Goal: Task Accomplishment & Management: Manage account settings

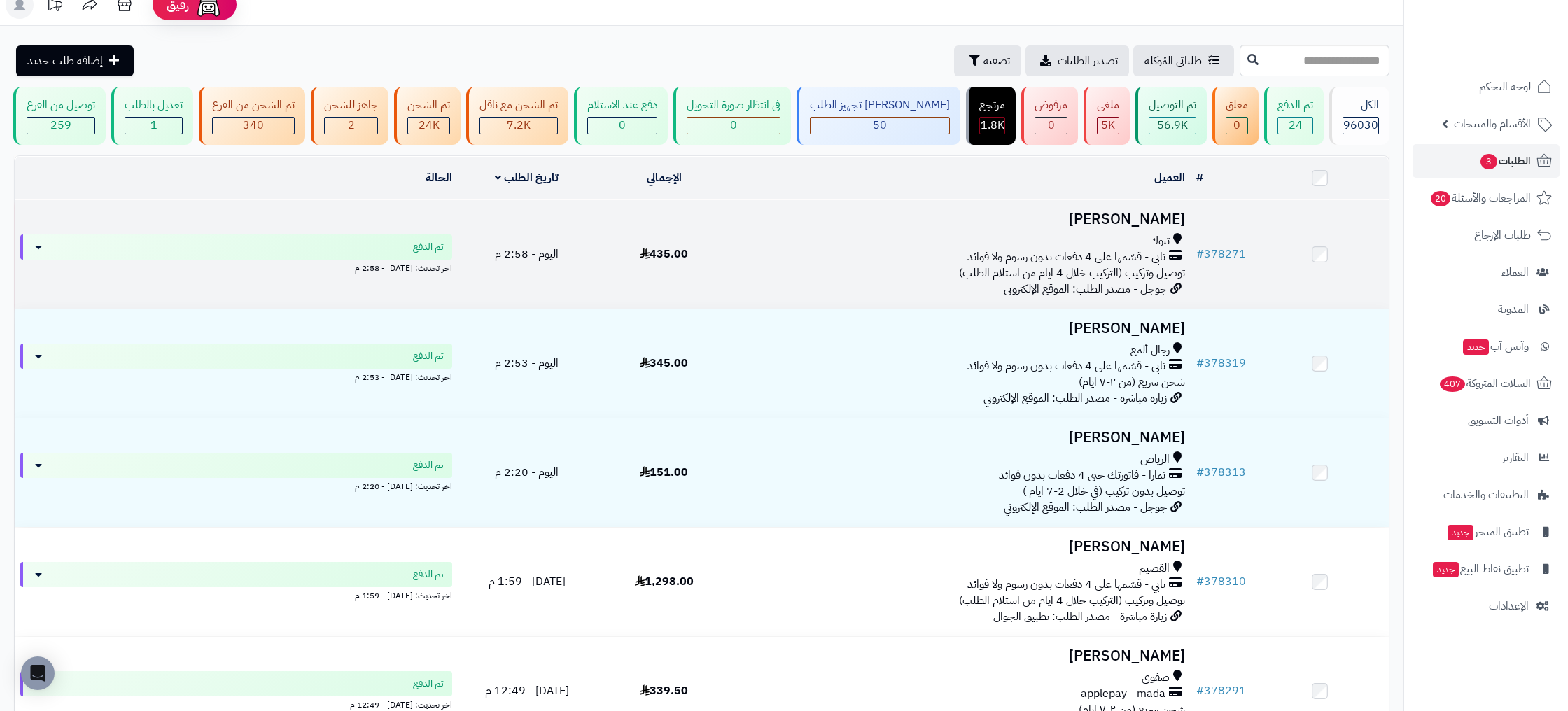
scroll to position [25, 0]
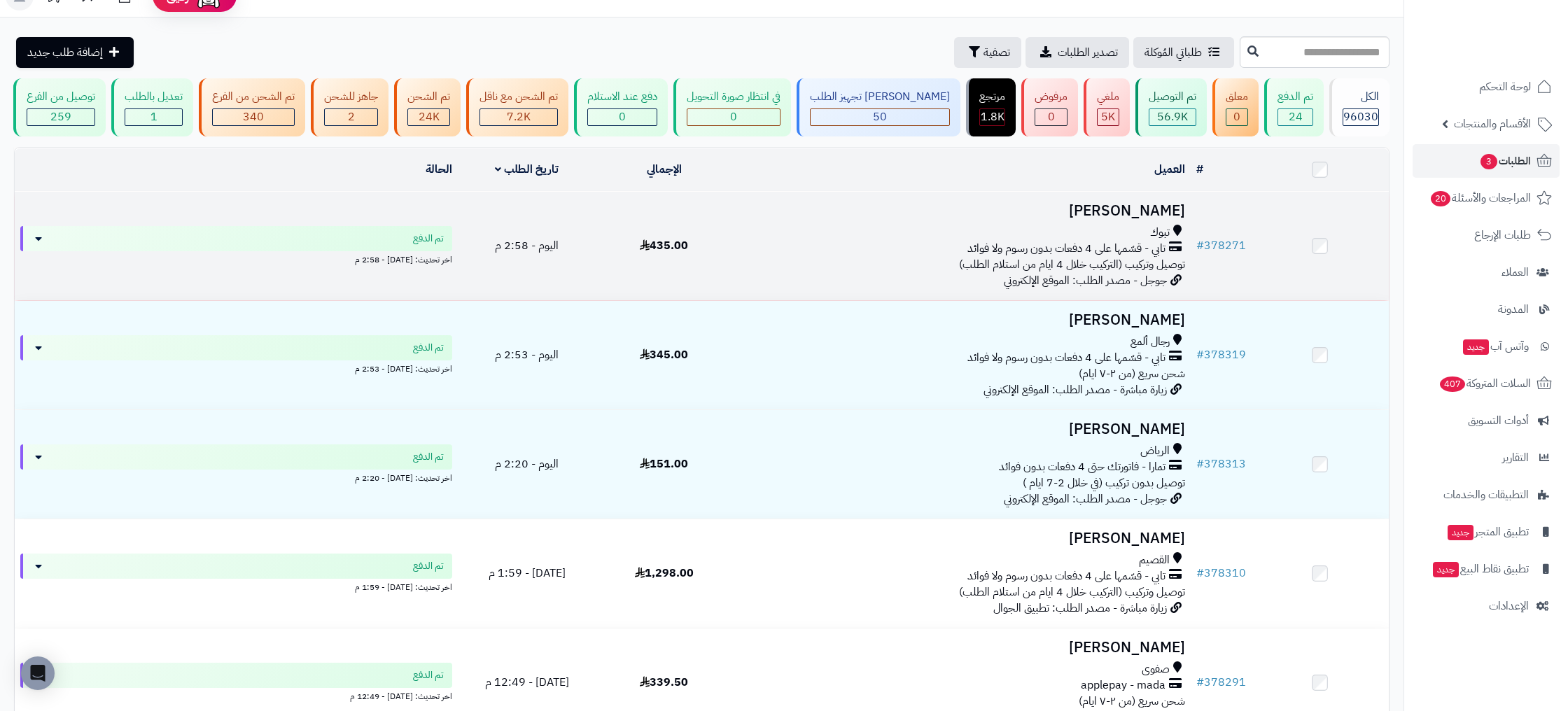
click at [766, 273] on td "Aysha Asiri تبوك تابي - قسّمها على 4 دفعات بدون رسوم ولا فوائد توصيل وتركيب (ال…" at bounding box center [961, 246] width 458 height 108
click at [1217, 244] on link "# 378271" at bounding box center [1221, 245] width 50 height 17
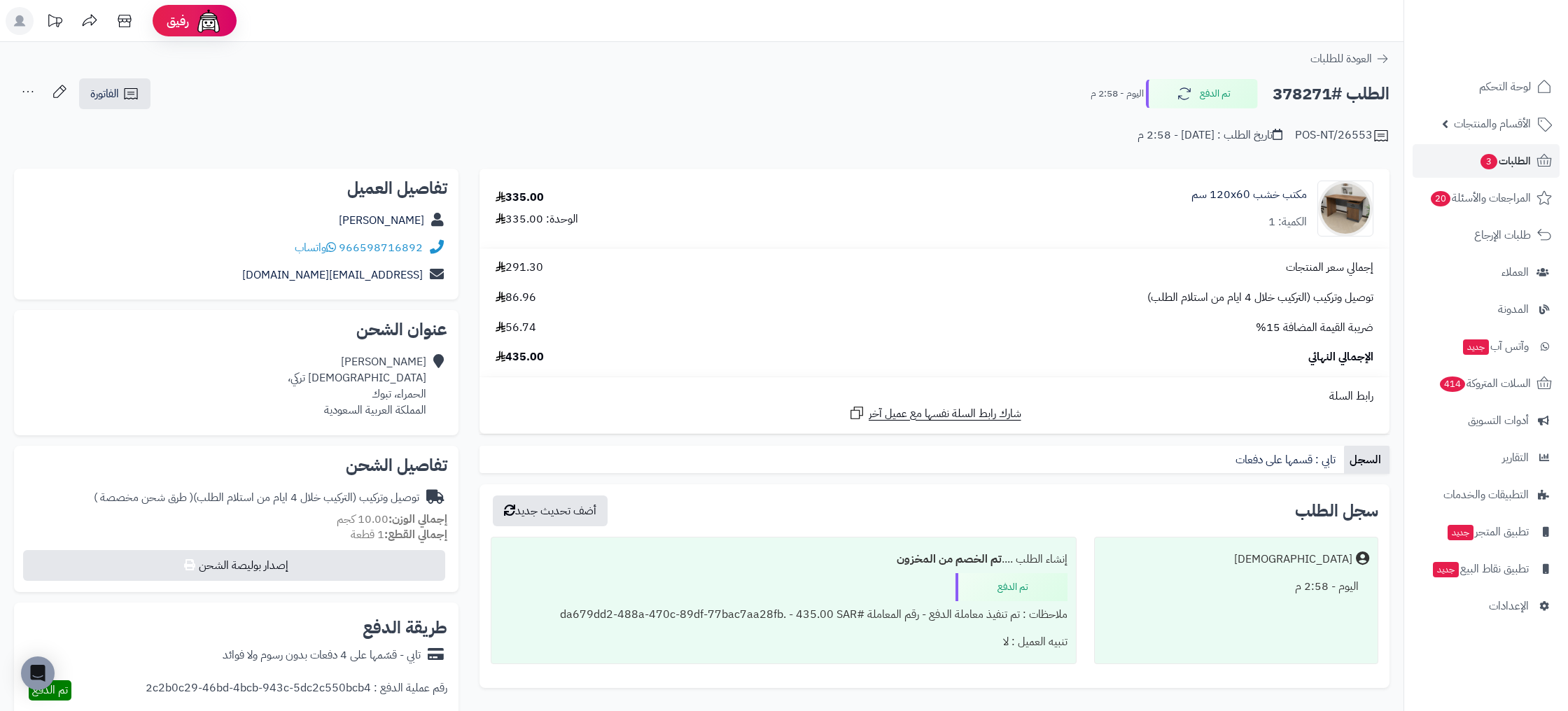
click at [1297, 130] on div "POS-NT/26553 تاريخ الطلب : اليوم - 2:58 م" at bounding box center [702, 127] width 1375 height 34
click at [1524, 166] on span "الطلبات 3" at bounding box center [1505, 161] width 52 height 20
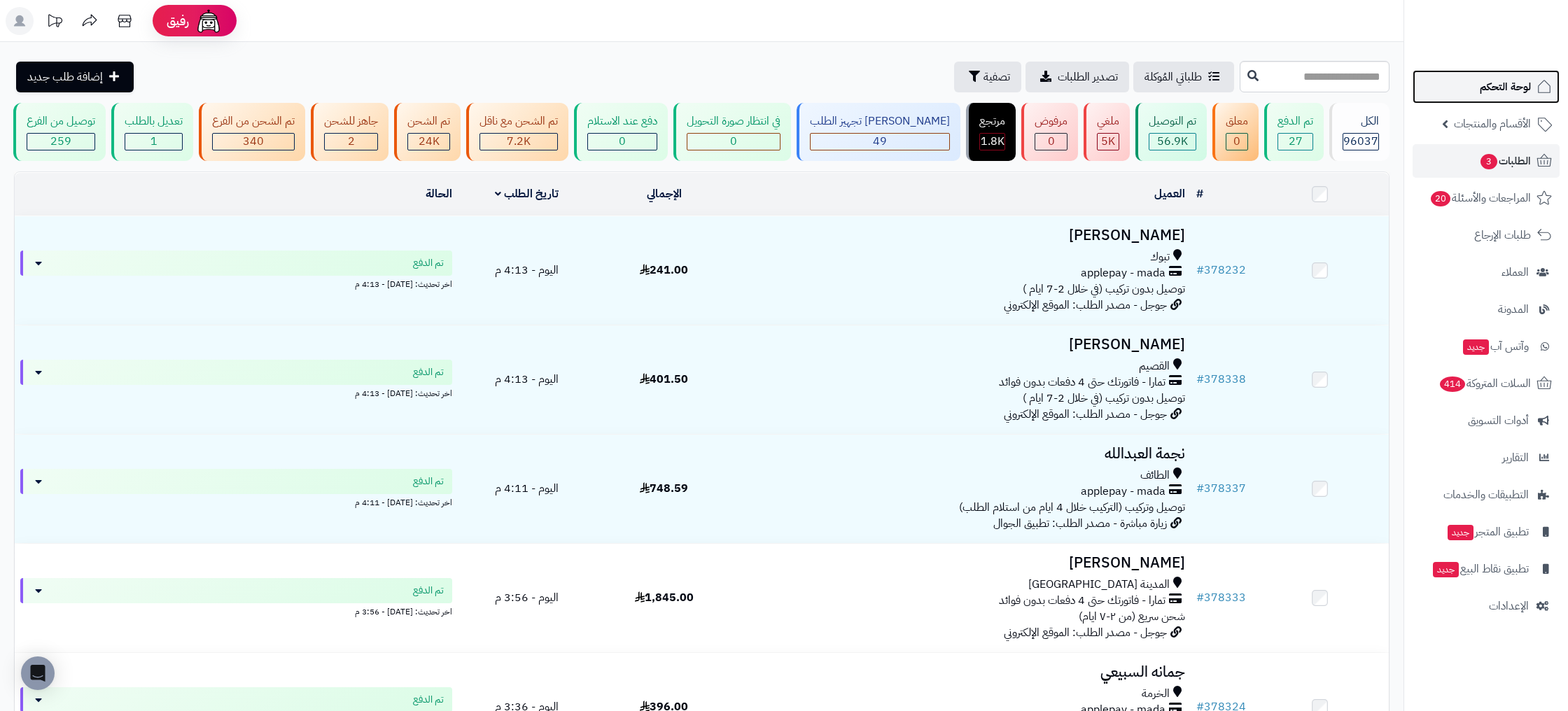
click at [1504, 99] on link "لوحة التحكم" at bounding box center [1485, 87] width 147 height 34
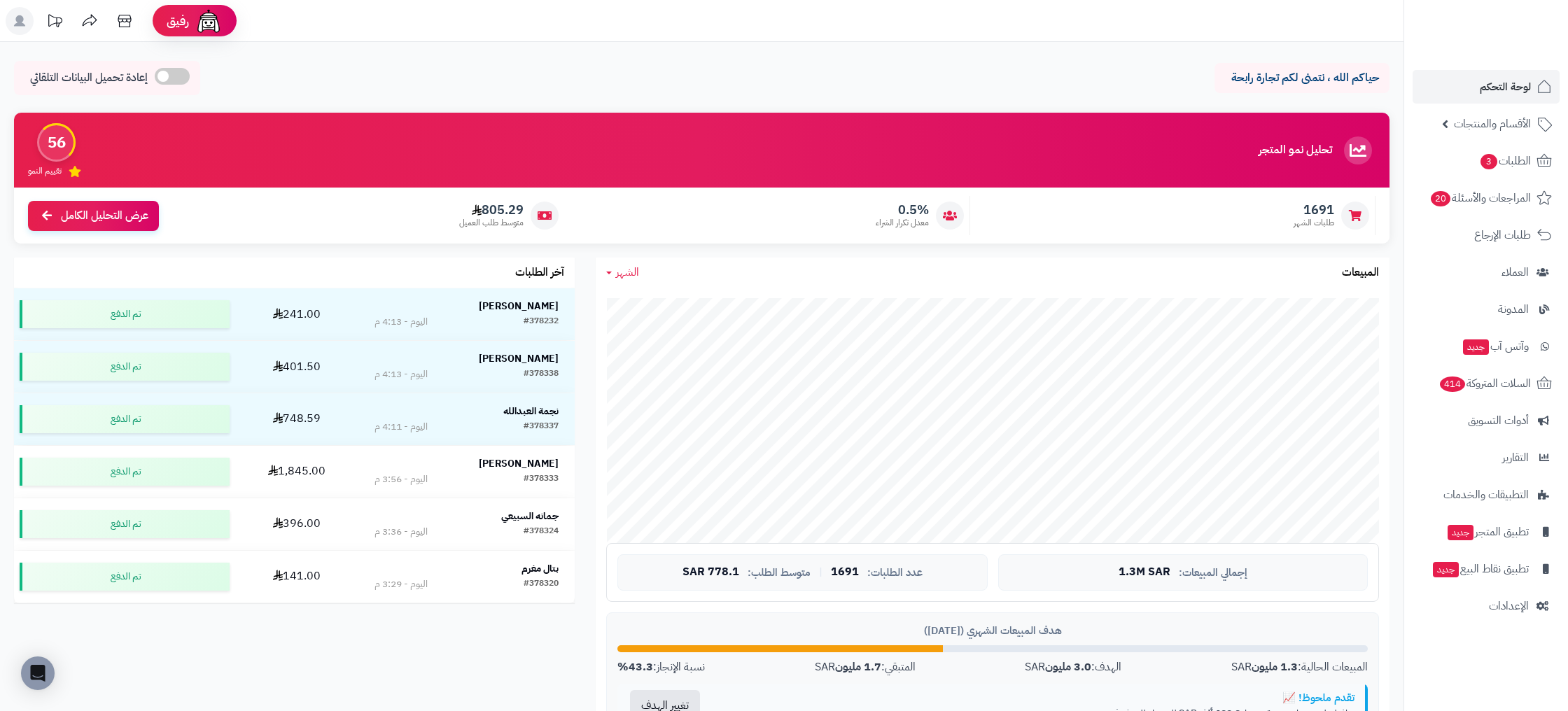
click at [43, 174] on span "تقييم النمو" at bounding box center [44, 171] width 34 height 12
click at [1515, 163] on span "الطلبات 3" at bounding box center [1505, 161] width 52 height 20
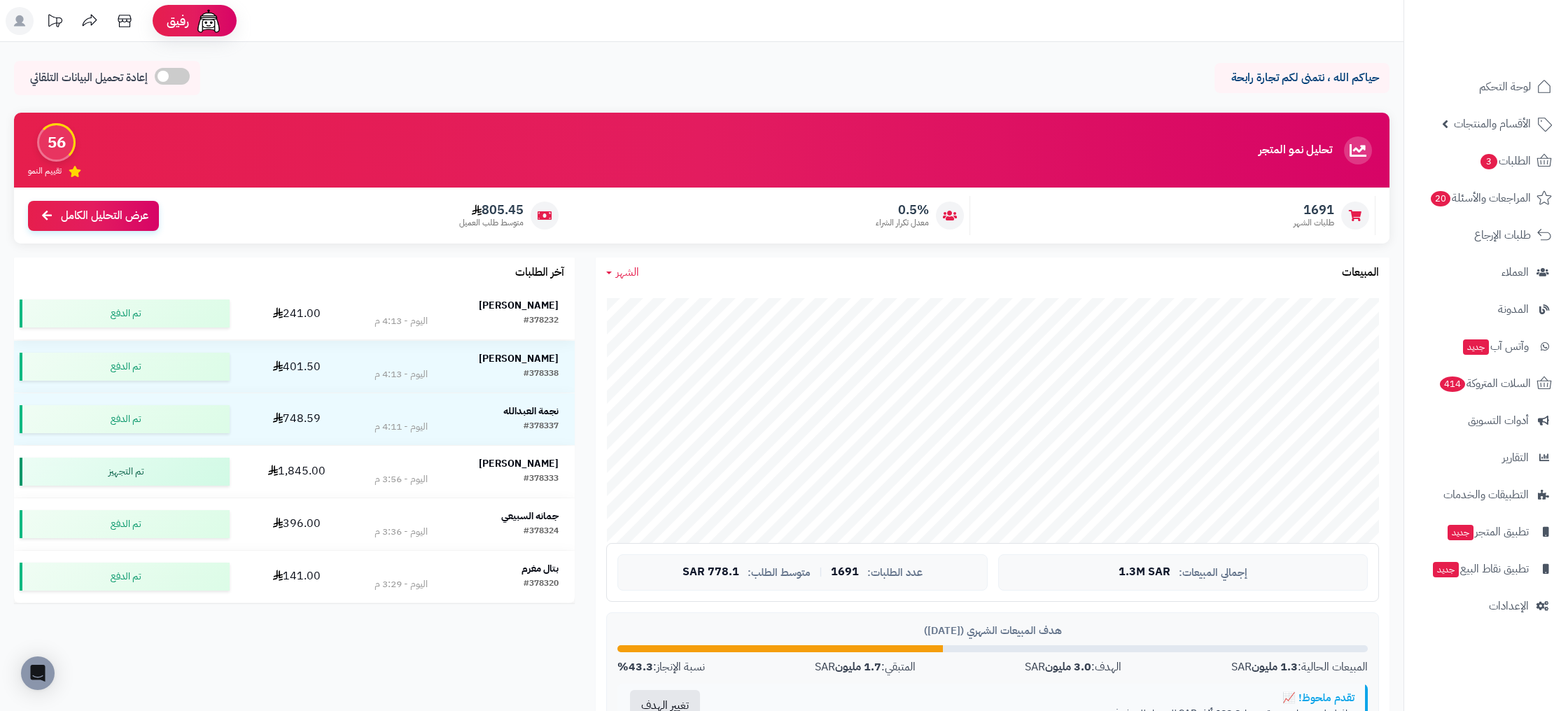
click at [540, 304] on strong "اسامه العمراني" at bounding box center [519, 305] width 80 height 15
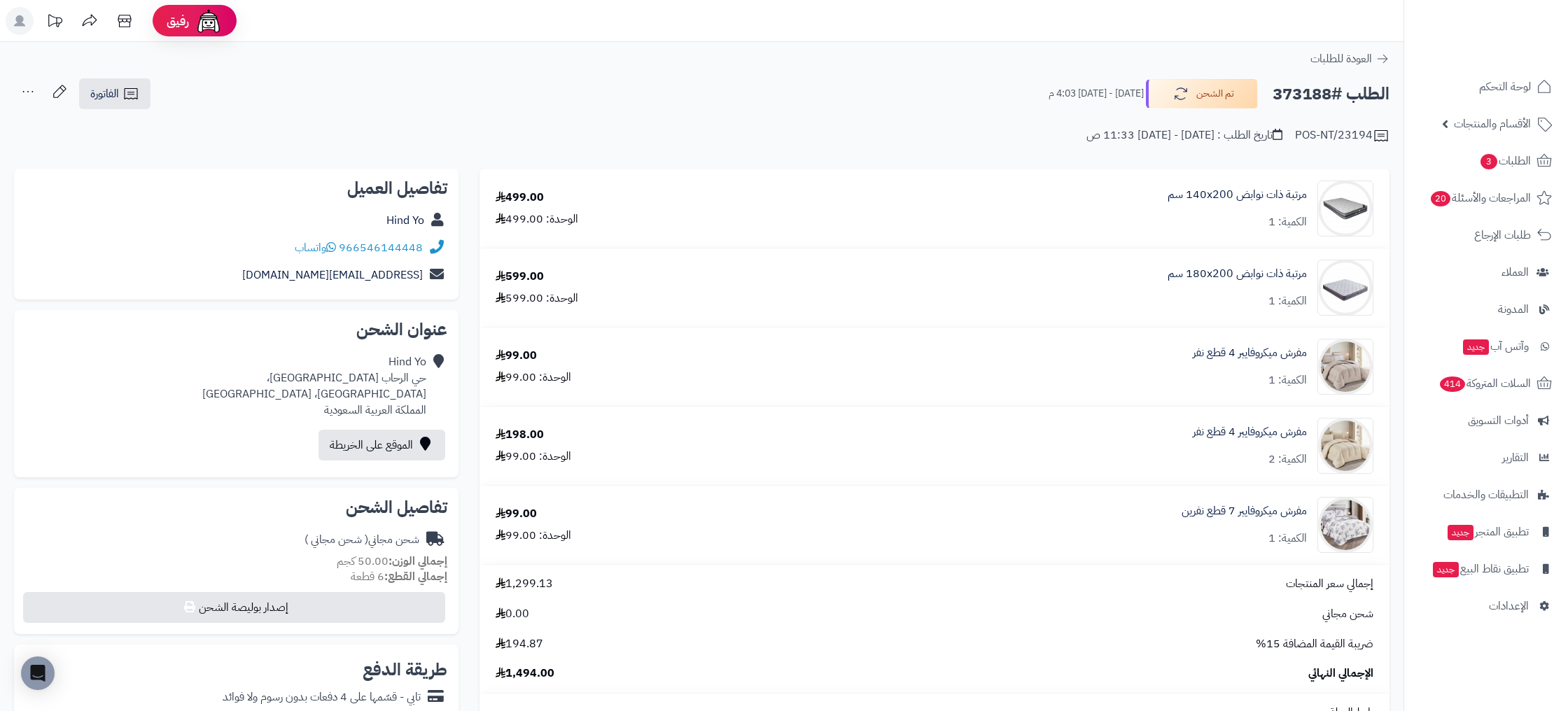
click at [1310, 99] on h2 "الطلب #373188" at bounding box center [1330, 94] width 117 height 29
copy div "الطلب #373188 تم الشحن"
click at [1086, 138] on div "تاريخ الطلب : الأحد - ٣١ أغسطس ٢٠٢٥ - 11:33 ص" at bounding box center [1184, 135] width 196 height 16
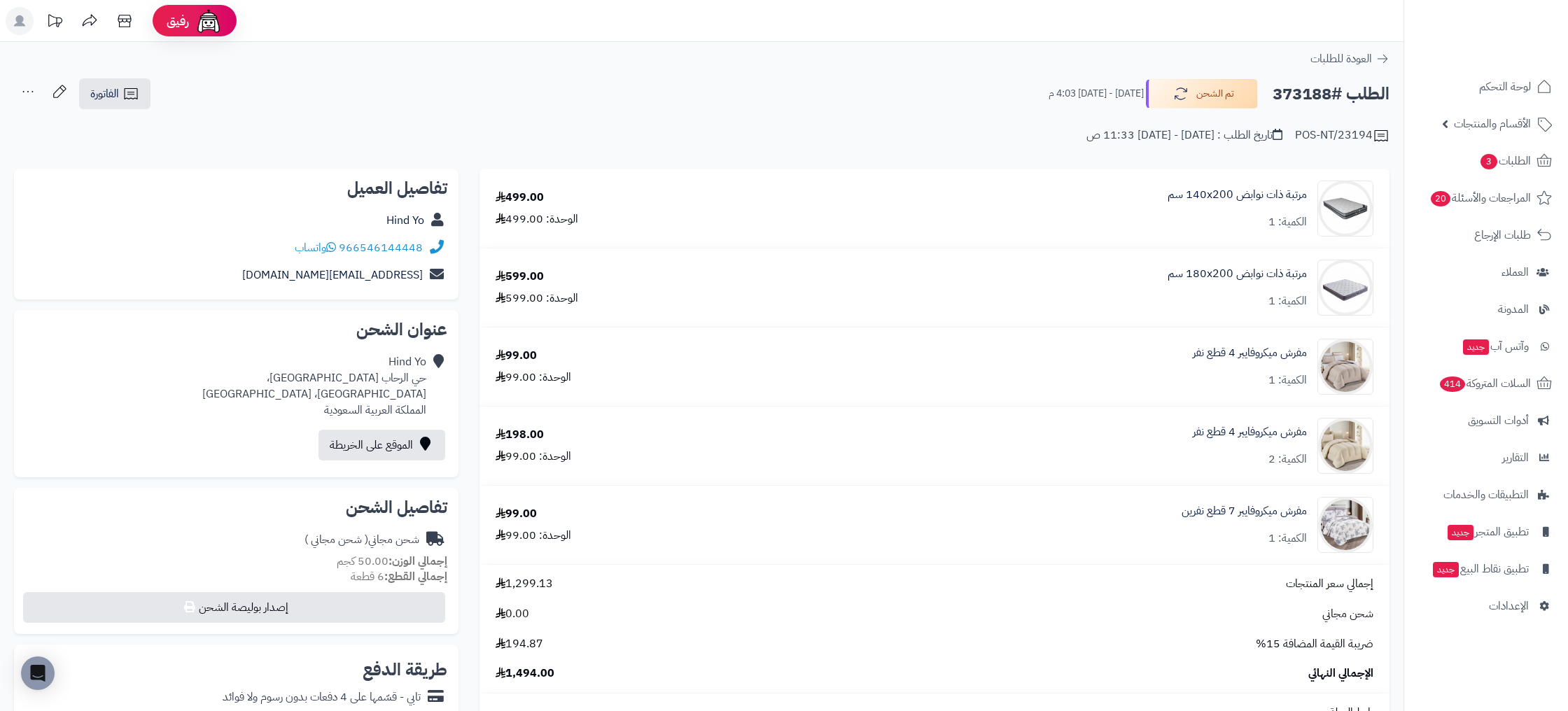
click at [1086, 138] on div "تاريخ الطلب : الأحد - ٣١ أغسطس ٢٠٢٥ - 11:33 ص" at bounding box center [1184, 135] width 196 height 16
click at [1087, 137] on div "تاريخ الطلب : الأحد - ٣١ أغسطس ٢٠٢٥ - 11:33 ص" at bounding box center [1184, 135] width 196 height 16
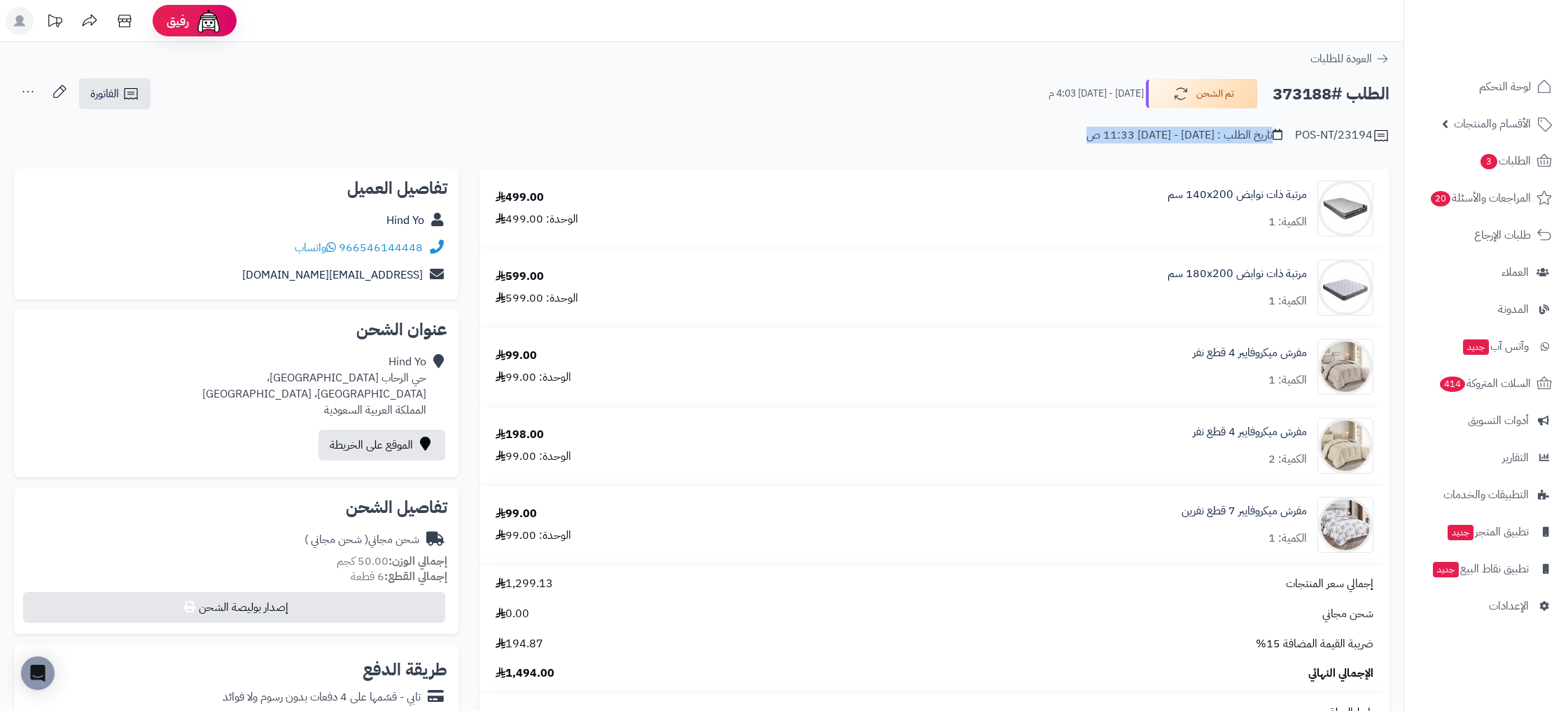
click at [1087, 137] on div "تاريخ الطلب : الأحد - ٣١ أغسطس ٢٠٢٥ - 11:33 ص" at bounding box center [1184, 135] width 196 height 16
click at [1527, 160] on span "الطلبات 3" at bounding box center [1505, 161] width 52 height 20
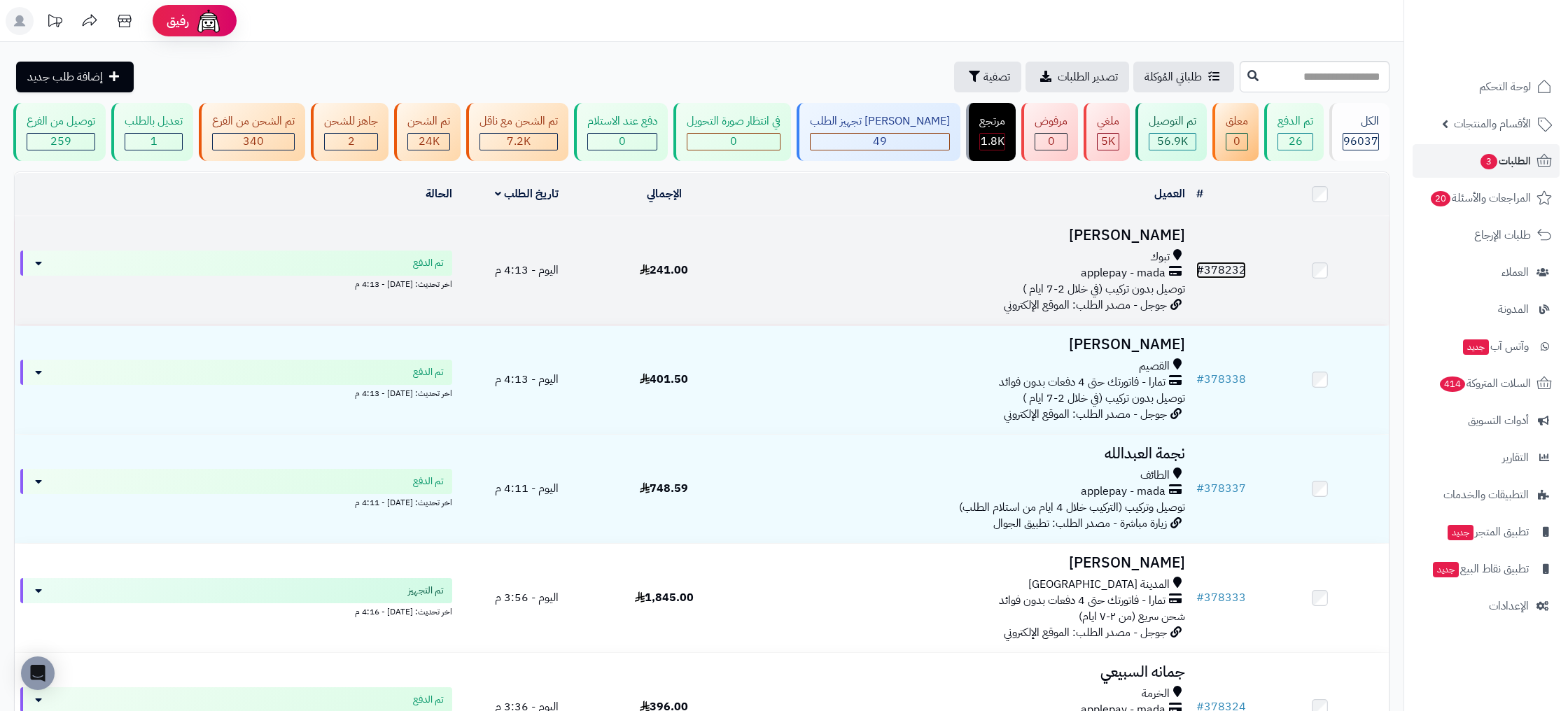
click at [1221, 269] on link "# 378232" at bounding box center [1221, 270] width 50 height 17
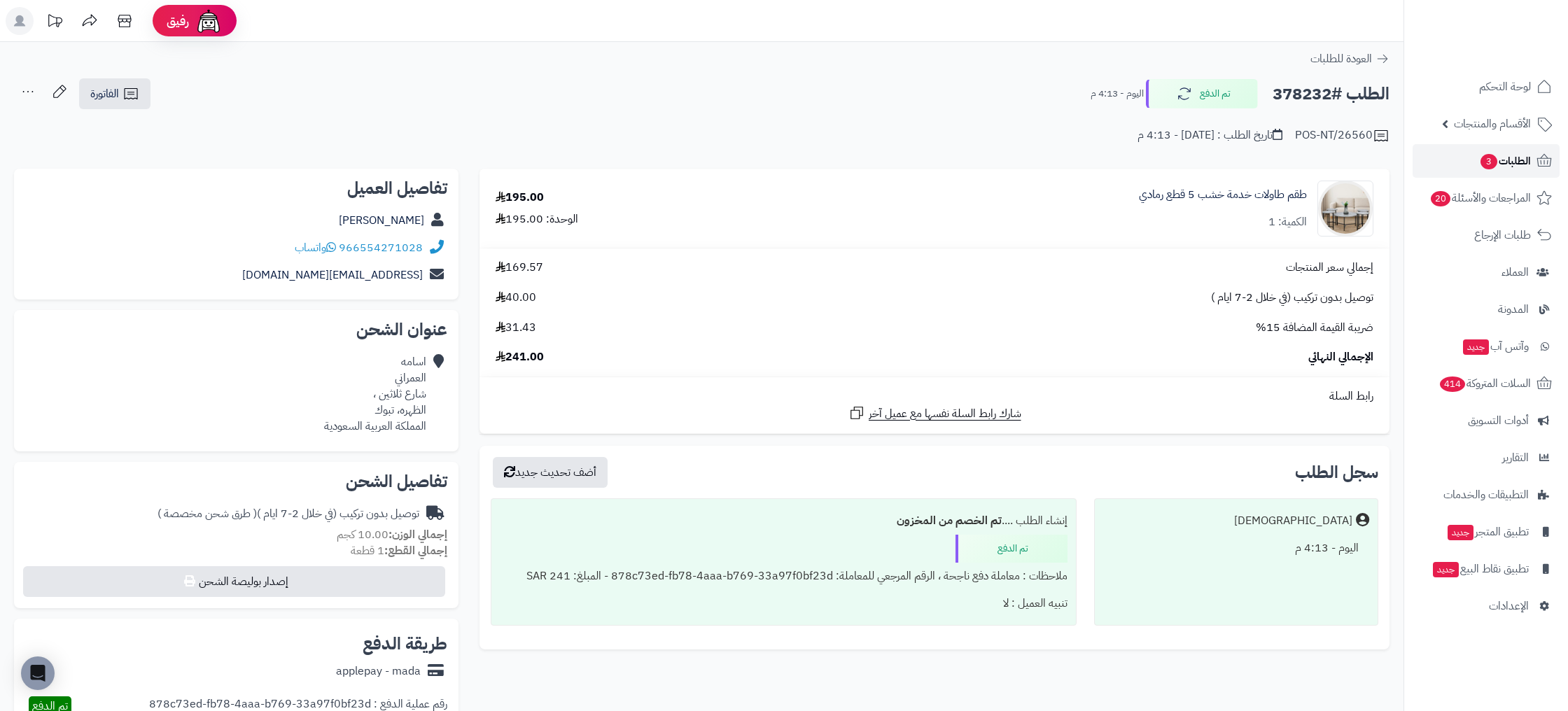
click at [1529, 160] on span "الطلبات 3" at bounding box center [1505, 161] width 52 height 20
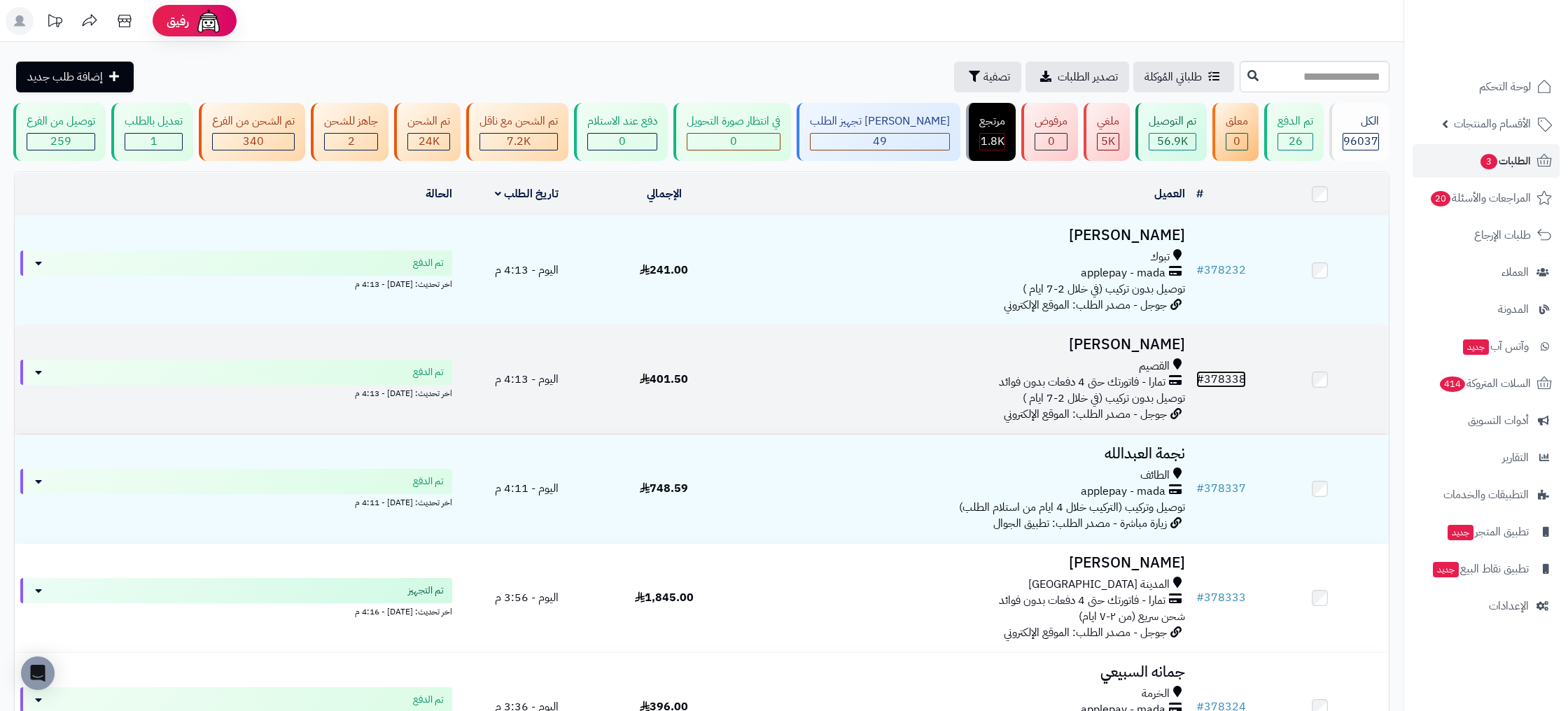
click at [1222, 382] on link "# 378338" at bounding box center [1221, 379] width 50 height 17
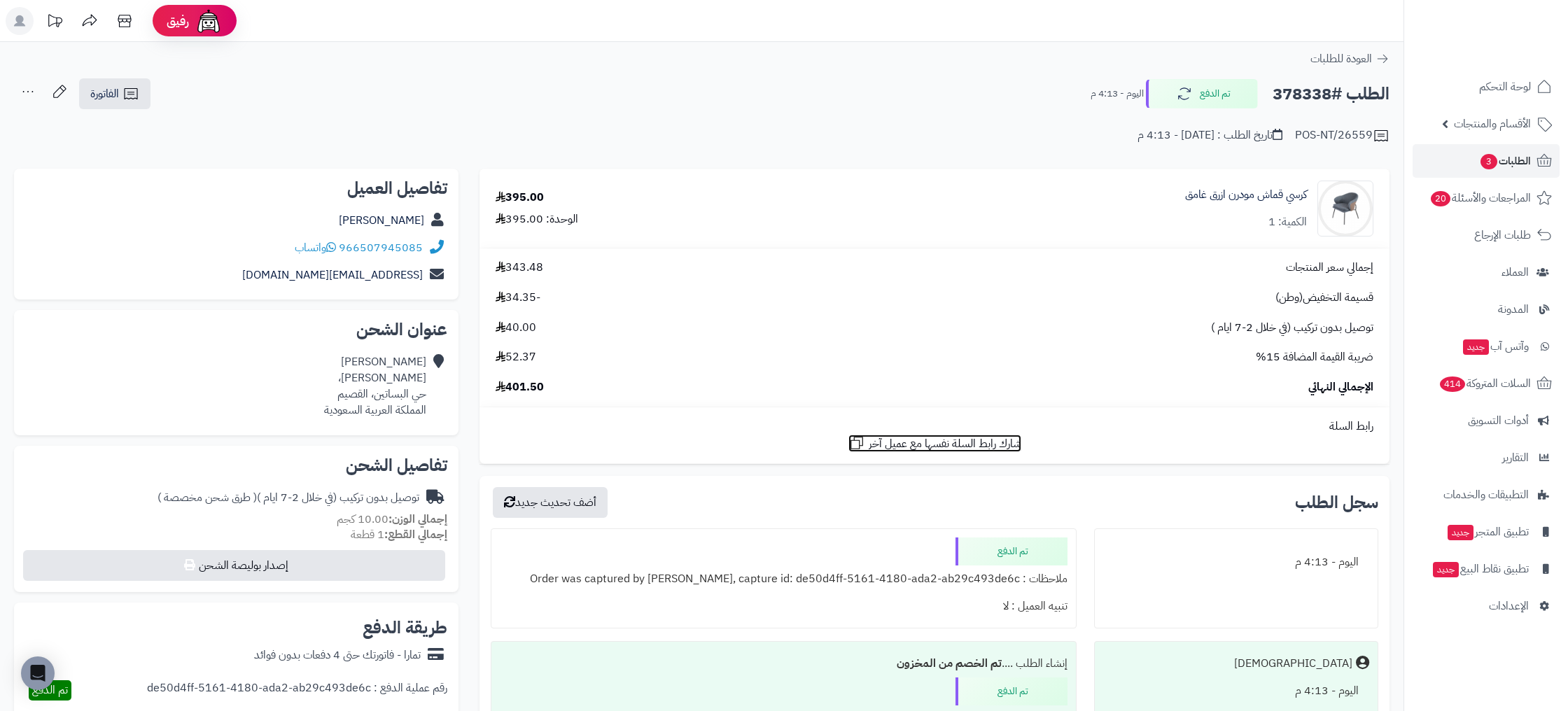
click at [940, 443] on span "شارك رابط السلة نفسها مع عميل آخر" at bounding box center [945, 443] width 153 height 16
click at [1519, 154] on span "الطلبات 3" at bounding box center [1505, 161] width 52 height 20
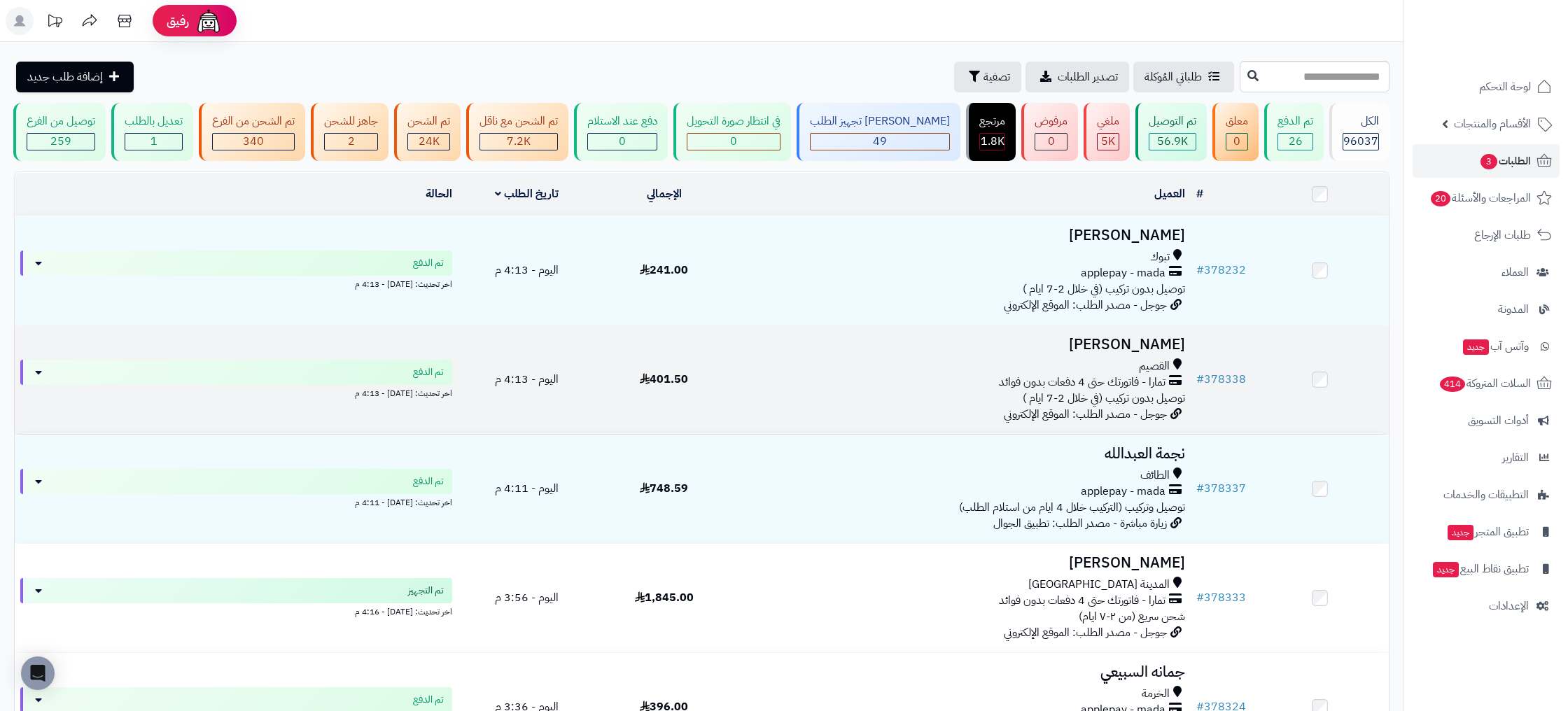
scroll to position [2, 0]
click at [789, 354] on td "اريام [PERSON_NAME] - فاتورتك حتى 4 دفعات بدون فوائد توصيل بدون تركيب (في خلال …" at bounding box center [961, 378] width 458 height 108
click at [791, 366] on div "القصيم" at bounding box center [961, 366] width 446 height 16
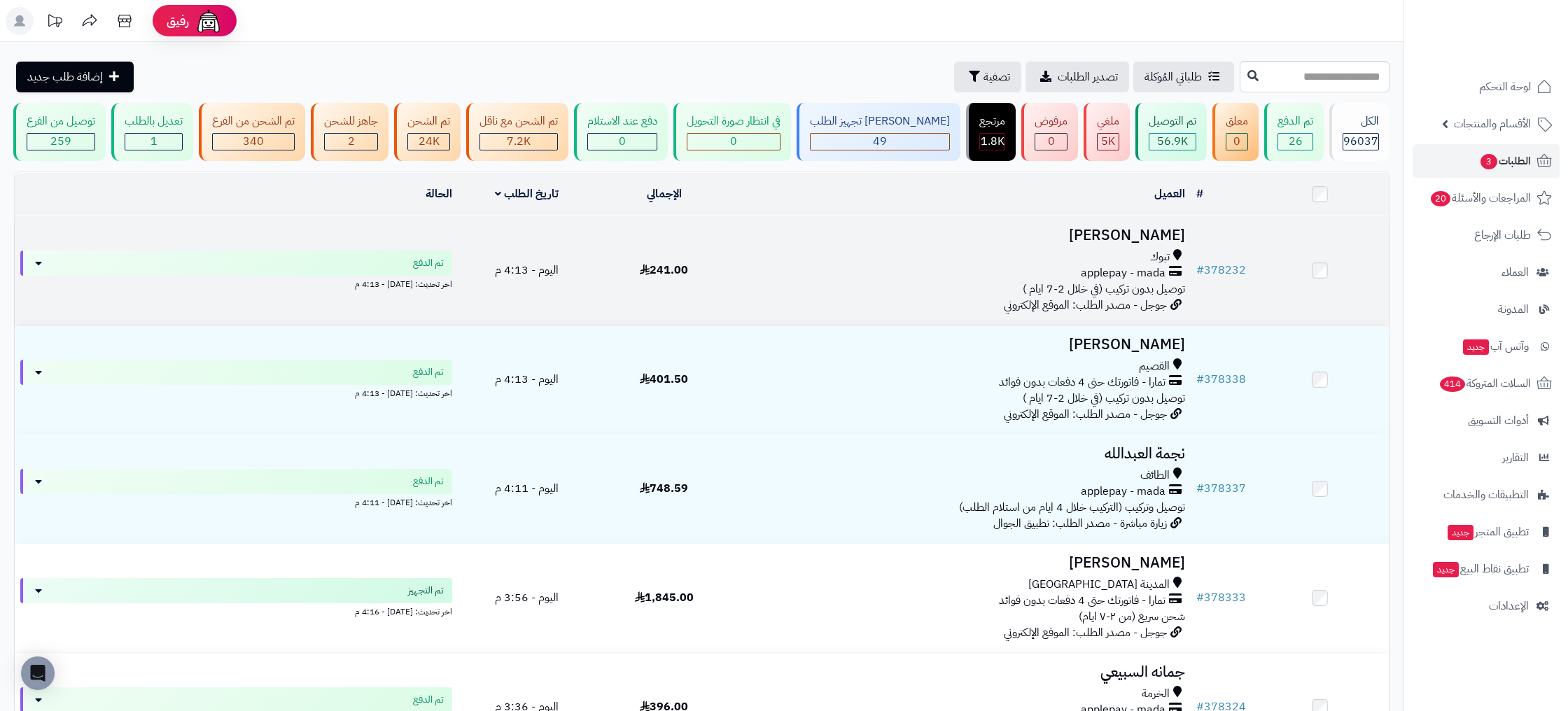
click at [1162, 307] on span "جوجل - مصدر الطلب: الموقع الإلكتروني" at bounding box center [1085, 305] width 163 height 17
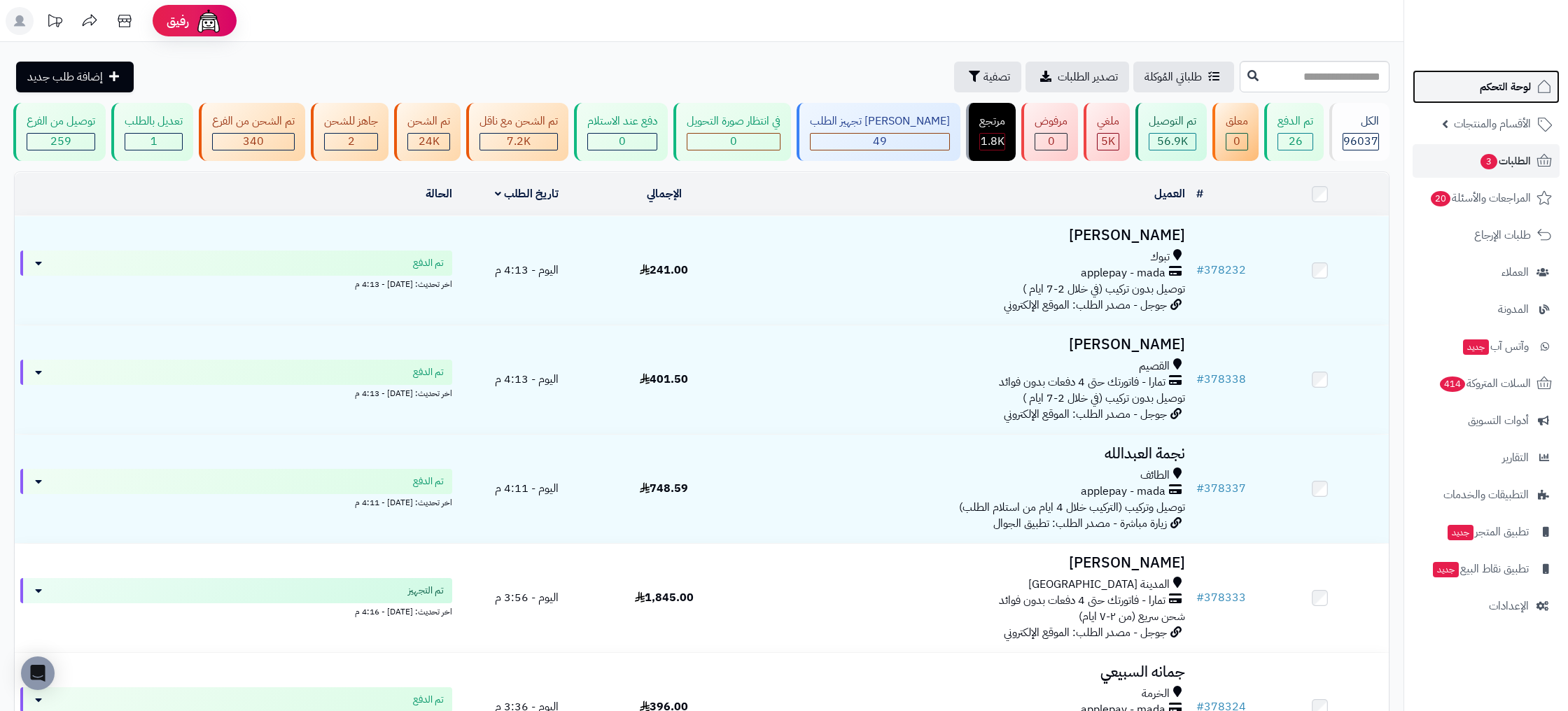
click at [1493, 100] on link "لوحة التحكم" at bounding box center [1485, 87] width 147 height 34
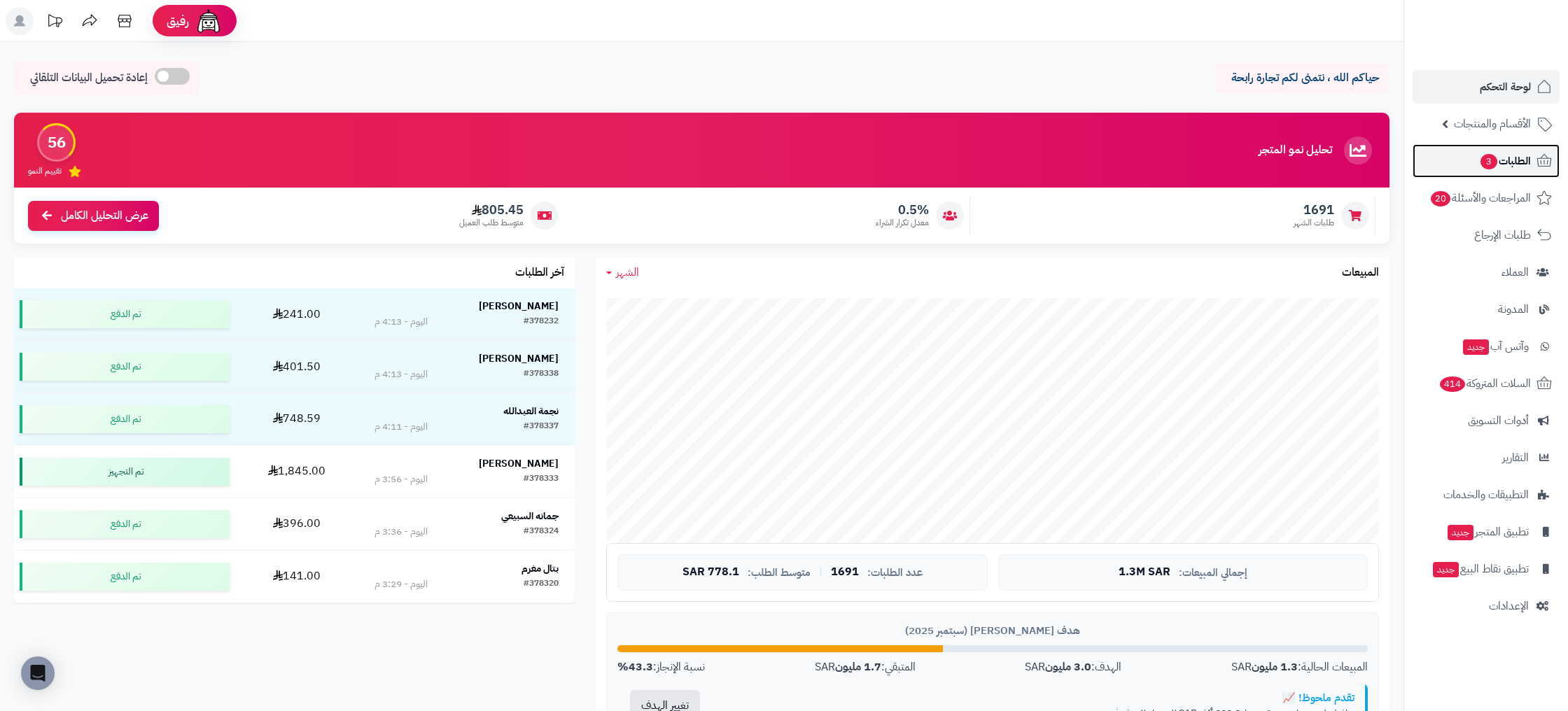
click at [1523, 166] on span "الطلبات 3" at bounding box center [1505, 161] width 52 height 20
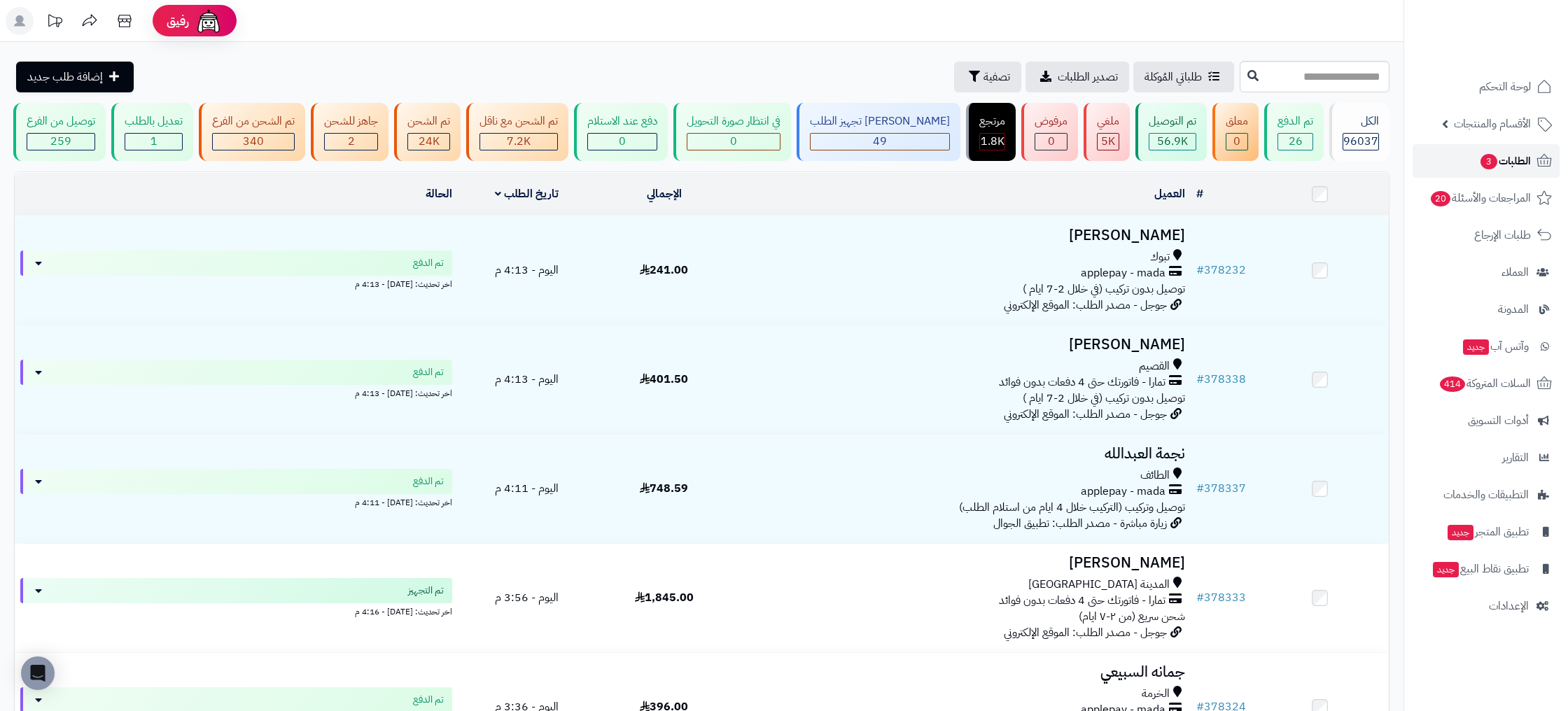
click at [1485, 149] on link "الطلبات 3" at bounding box center [1485, 161] width 147 height 34
click at [1301, 146] on span "26" at bounding box center [1296, 141] width 14 height 17
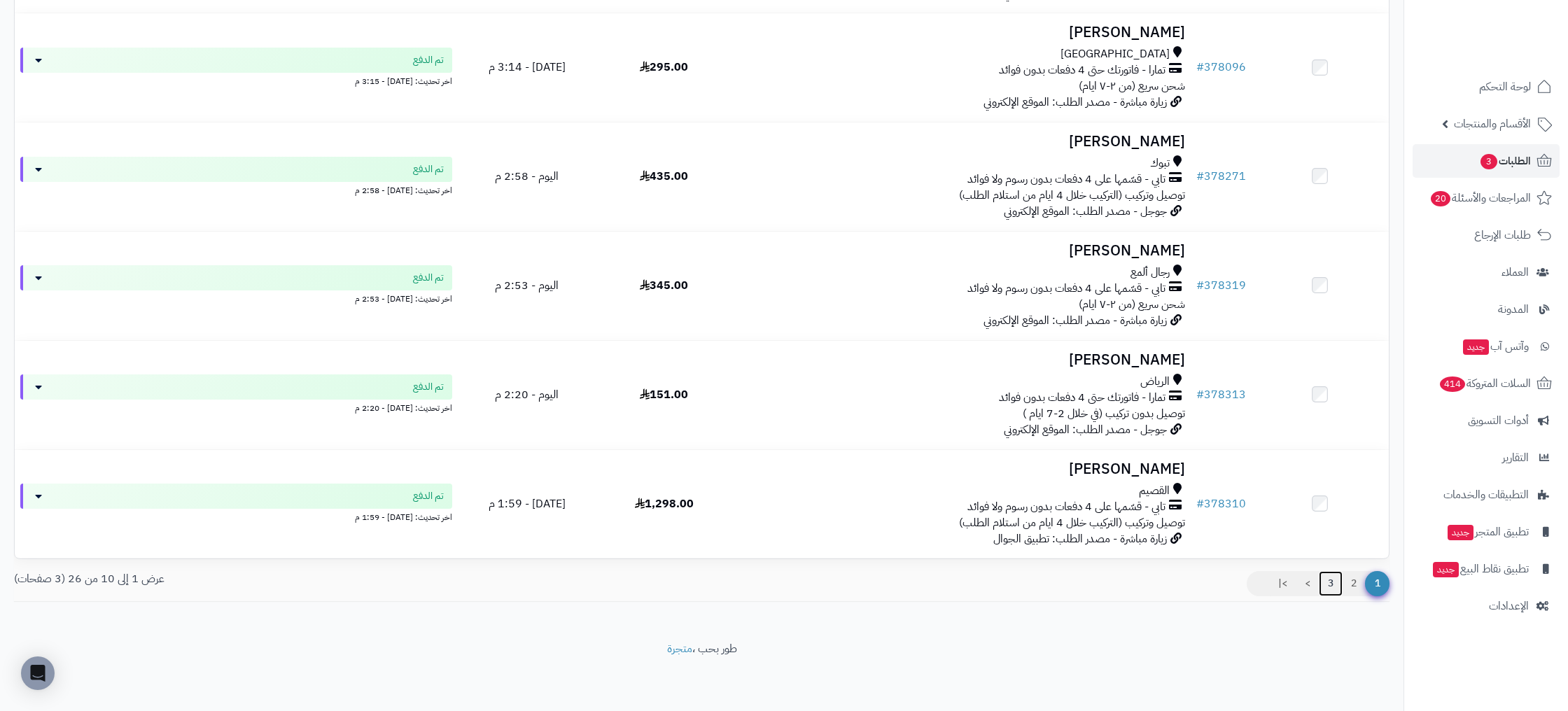
click at [1332, 584] on link "3" at bounding box center [1331, 583] width 24 height 25
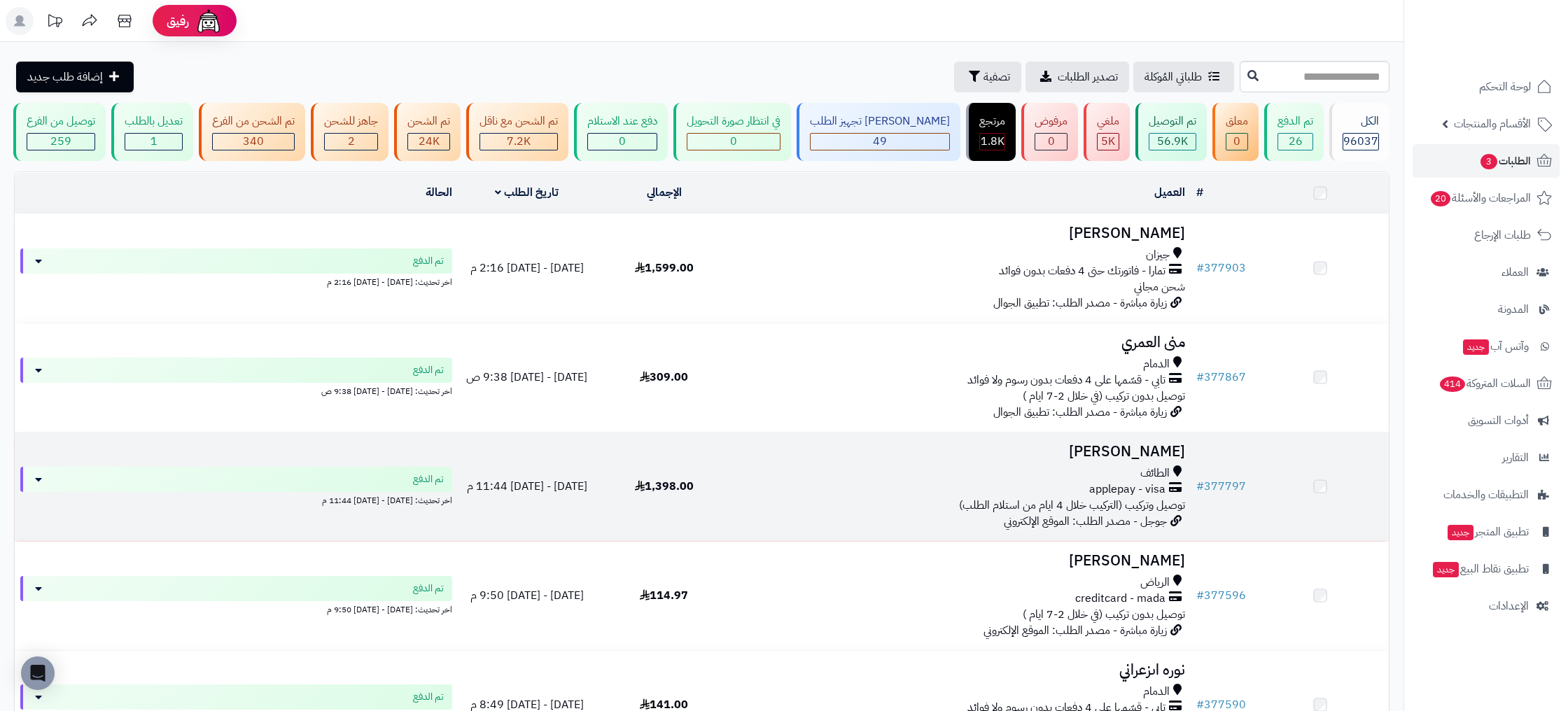
scroll to position [313, 0]
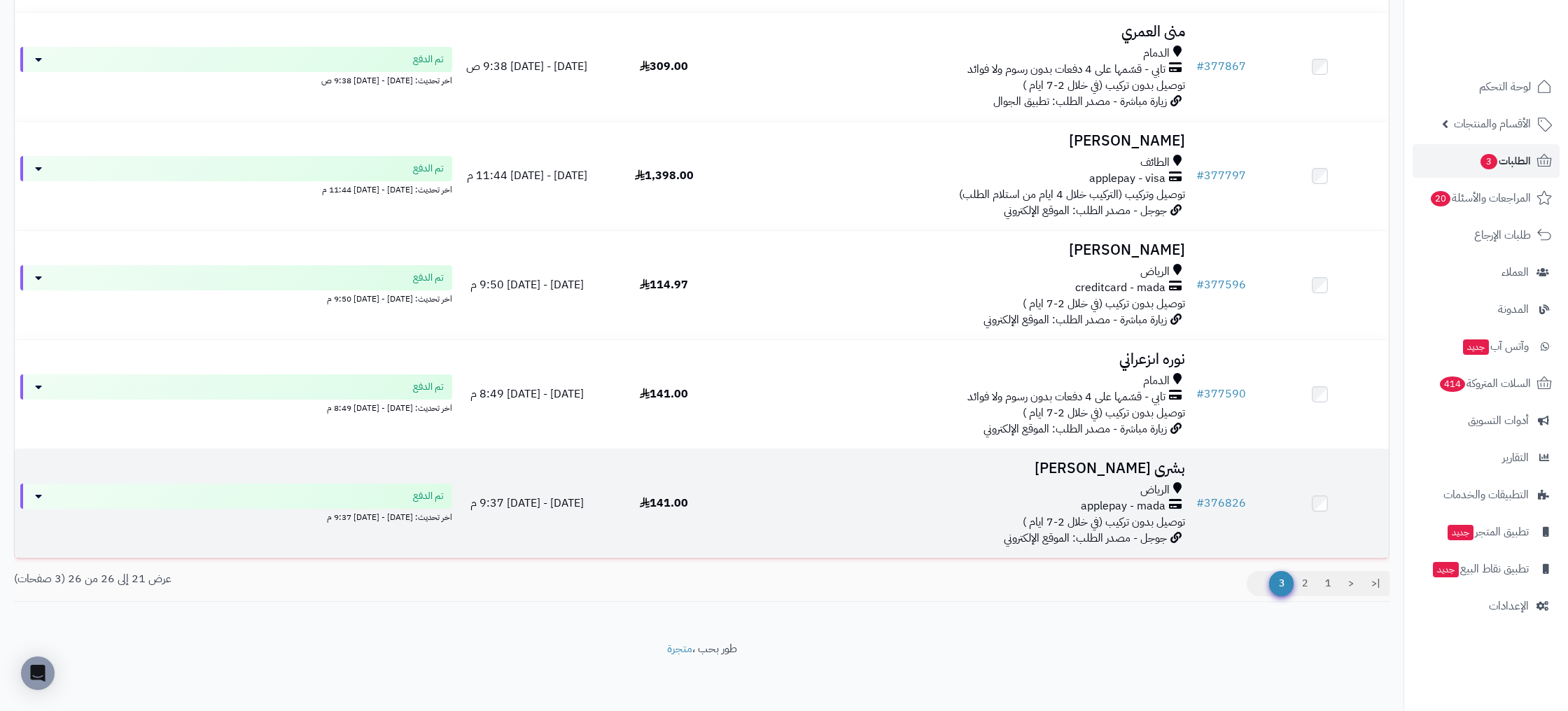
click at [1250, 503] on td "# 376826" at bounding box center [1220, 503] width 61 height 108
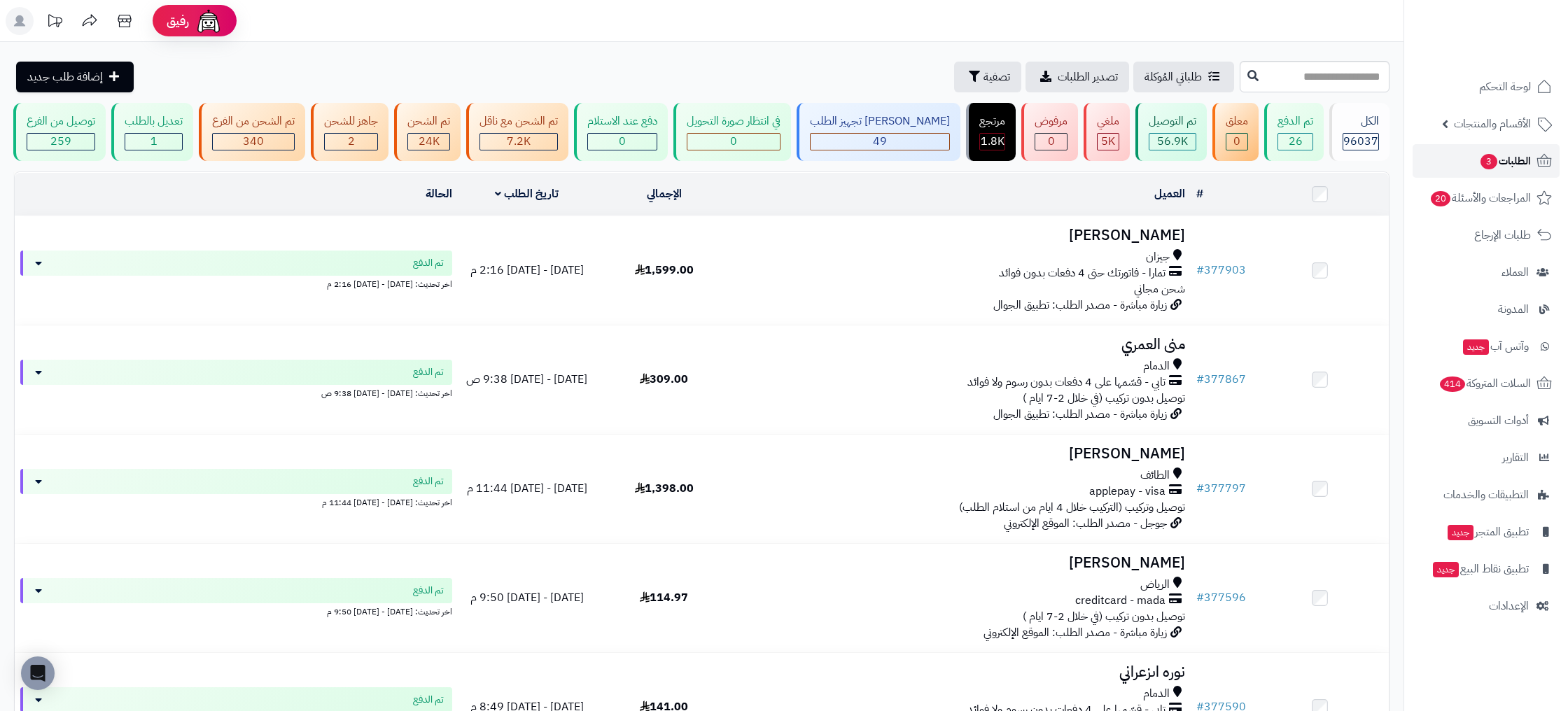
click at [1522, 167] on span "الطلبات 3" at bounding box center [1505, 161] width 52 height 20
